Goal: Transaction & Acquisition: Purchase product/service

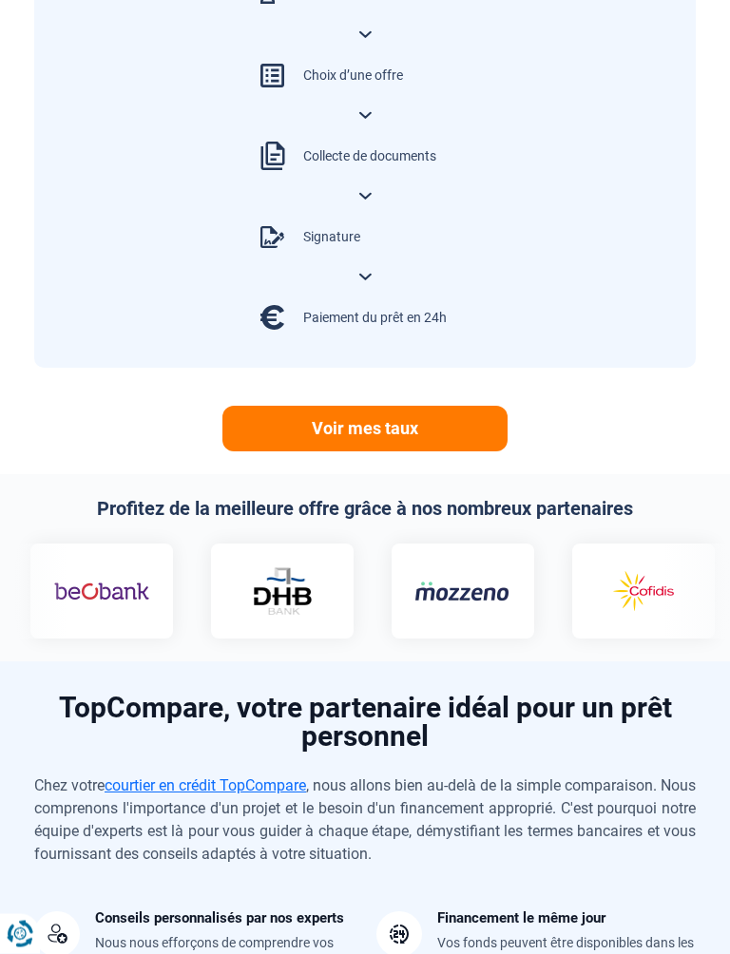
scroll to position [1225, 0]
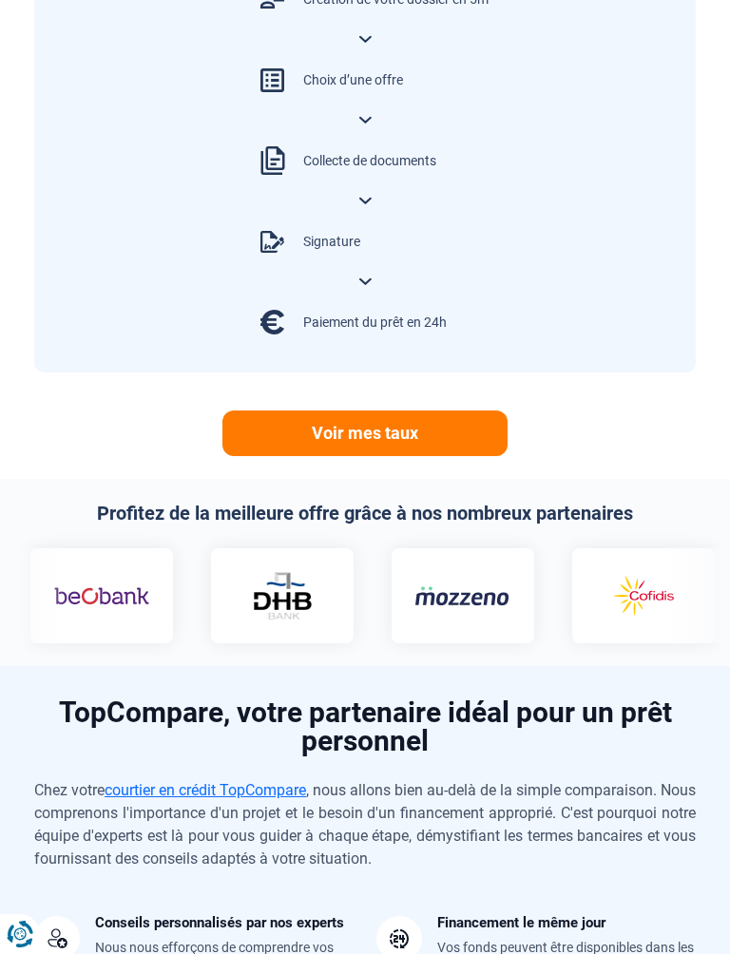
click at [385, 432] on link "Voir mes taux" at bounding box center [364, 434] width 285 height 46
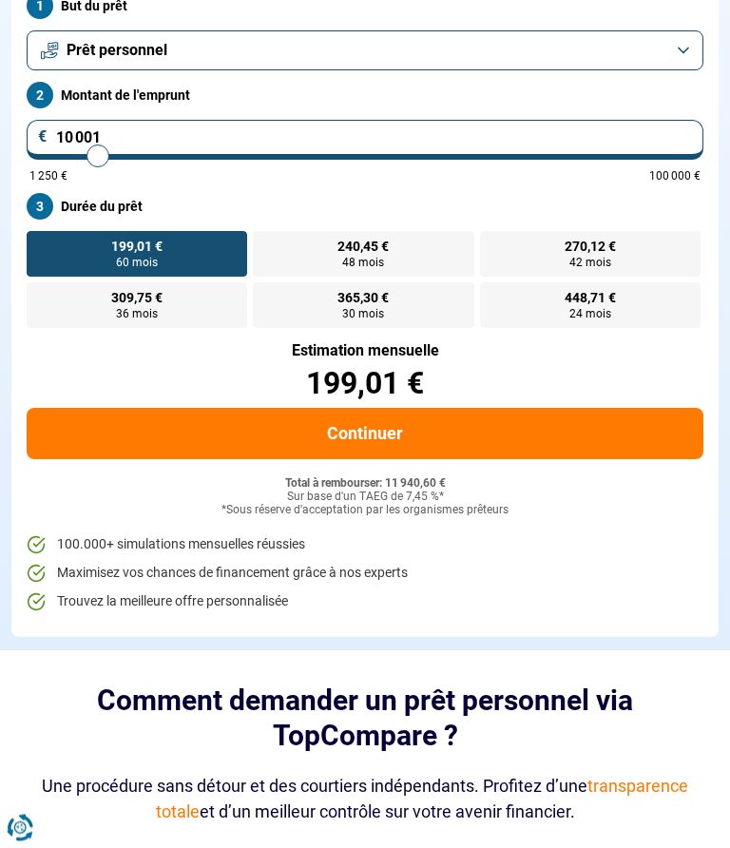
scroll to position [312, 0]
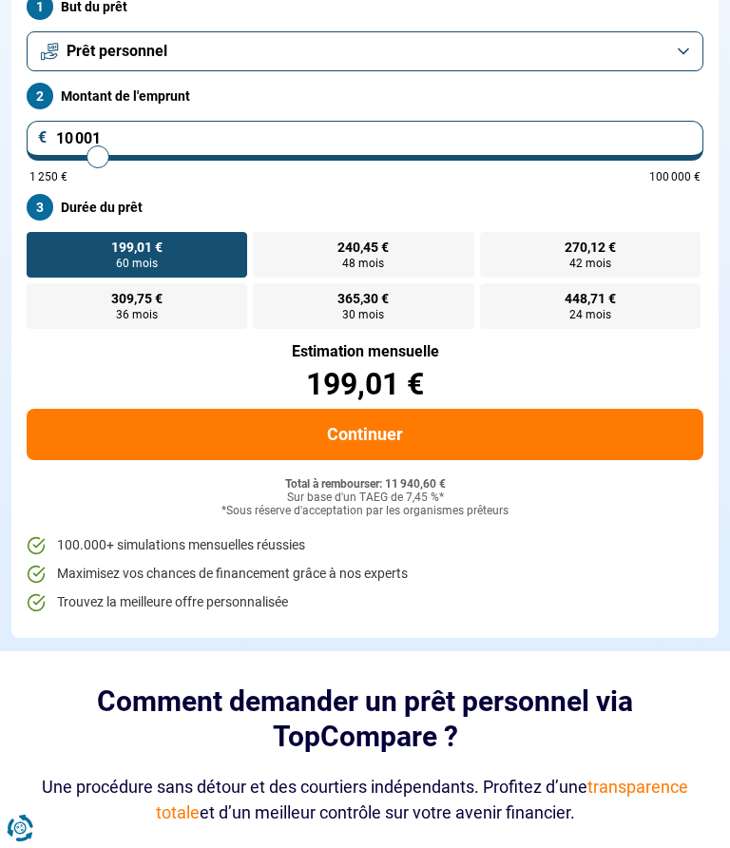
click at [378, 429] on button "Continuer" at bounding box center [365, 434] width 677 height 51
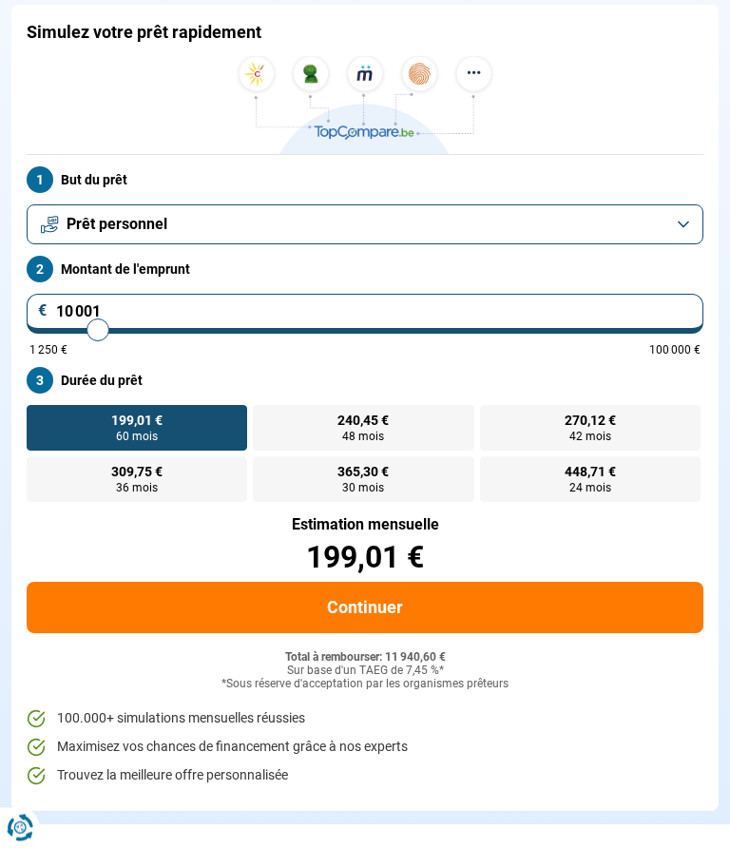
scroll to position [0, 0]
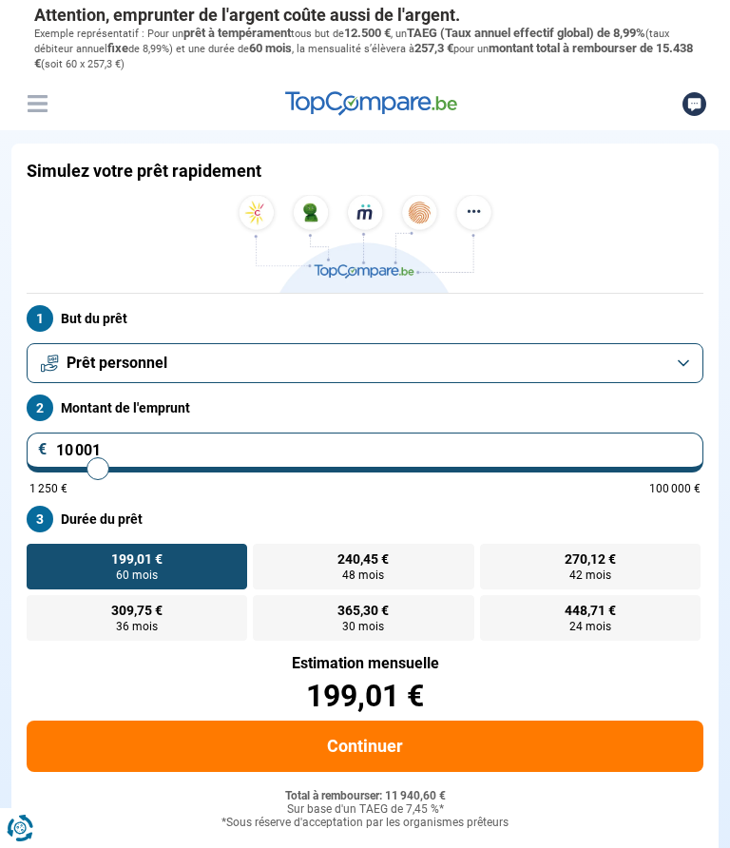
click at [366, 564] on span "240,45 €" at bounding box center [362, 558] width 51 height 13
click at [265, 556] on input "240,45 € 48 mois" at bounding box center [259, 550] width 12 height 12
radio input "true"
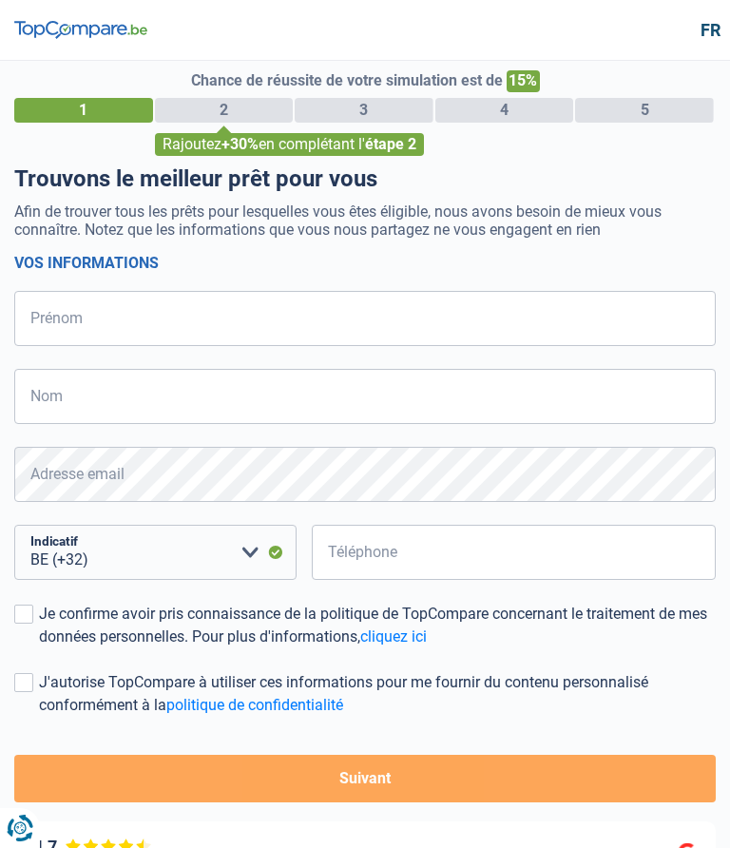
select select "32"
